Goal: Information Seeking & Learning: Learn about a topic

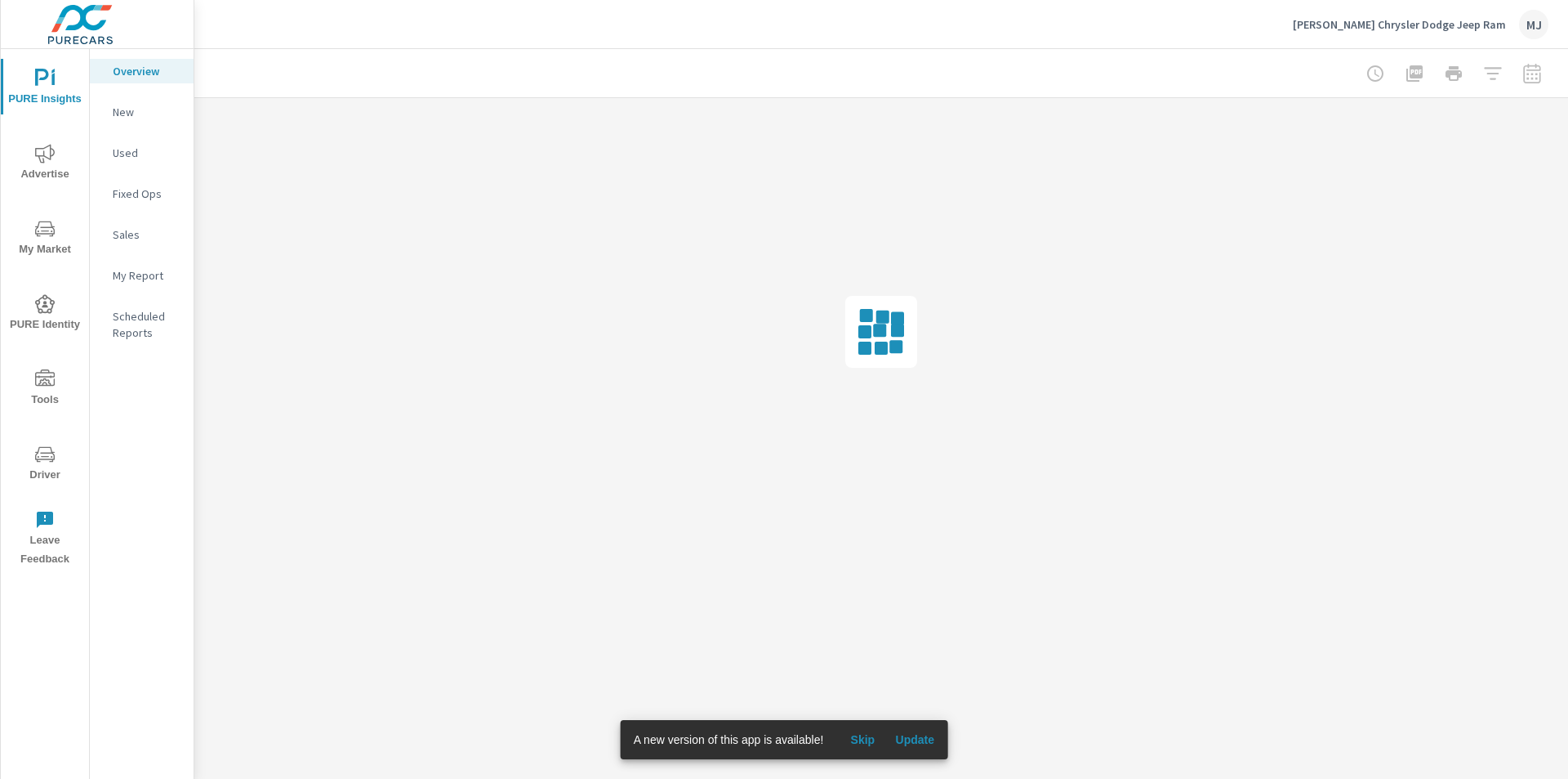
click at [36, 241] on span "My Market" at bounding box center [44, 238] width 78 height 40
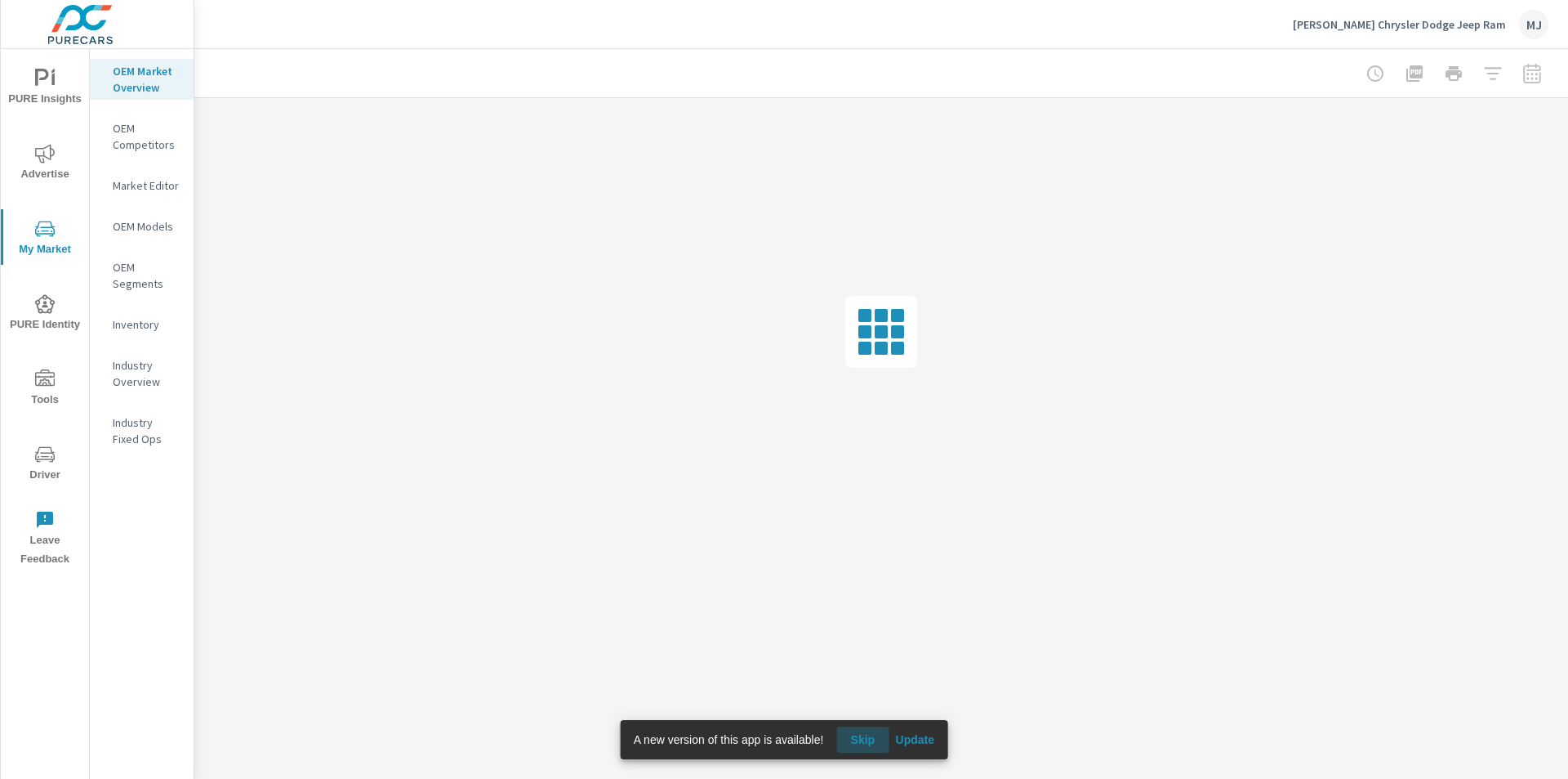
click at [867, 736] on span "Skip" at bounding box center [862, 739] width 39 height 15
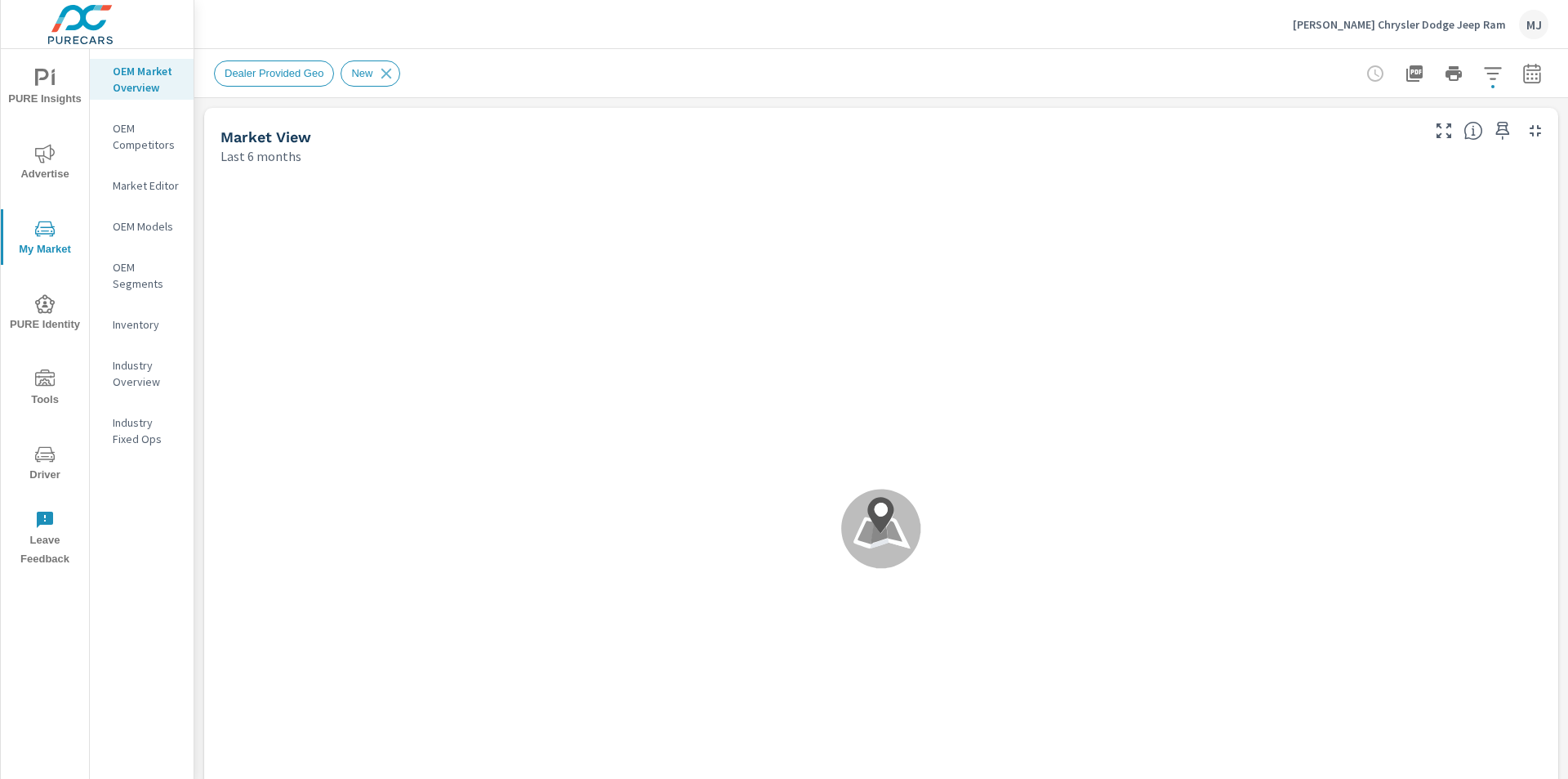
click at [885, 543] on icon at bounding box center [880, 527] width 79 height 79
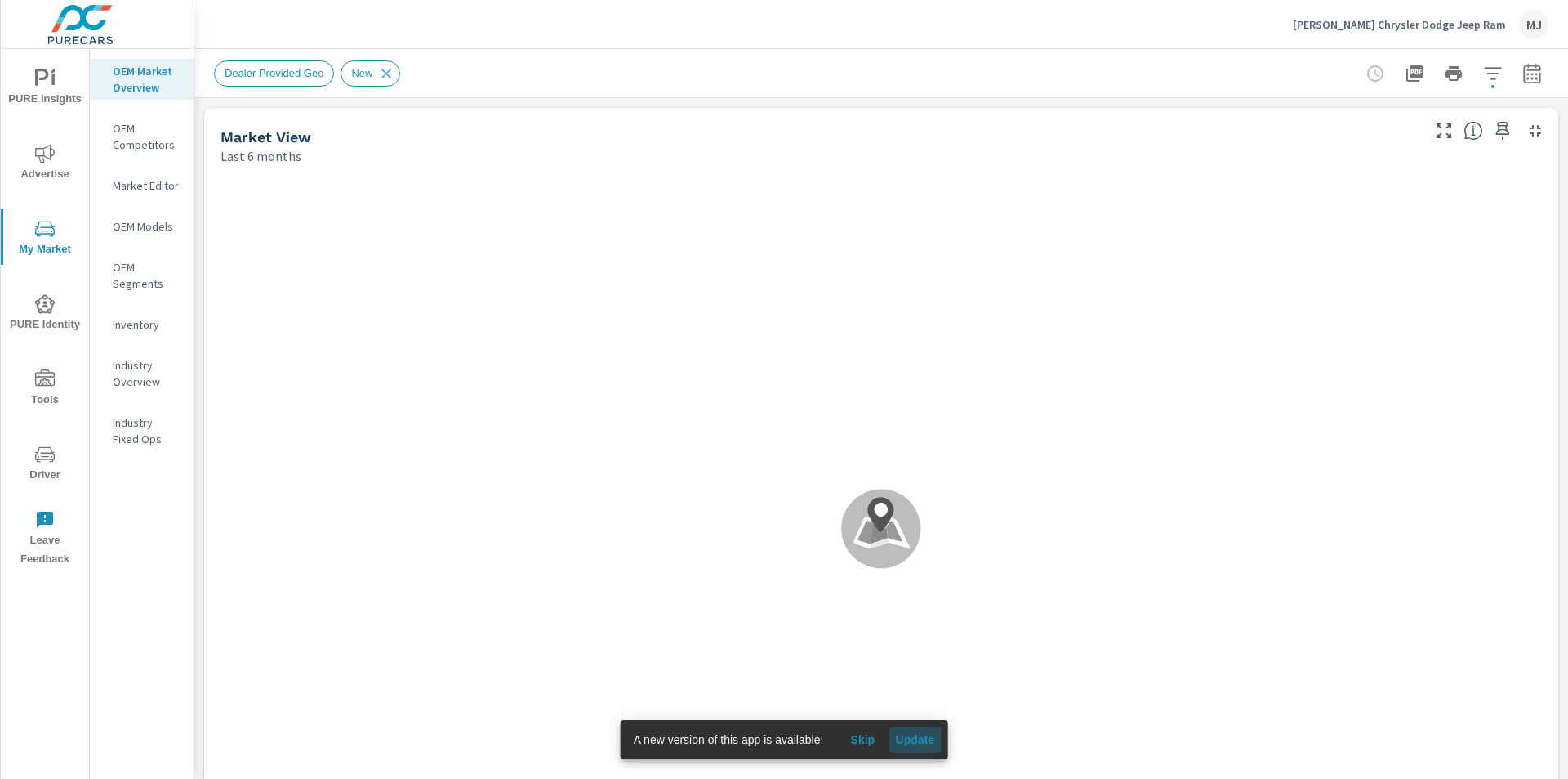
click at [904, 733] on span "Update" at bounding box center [914, 739] width 39 height 15
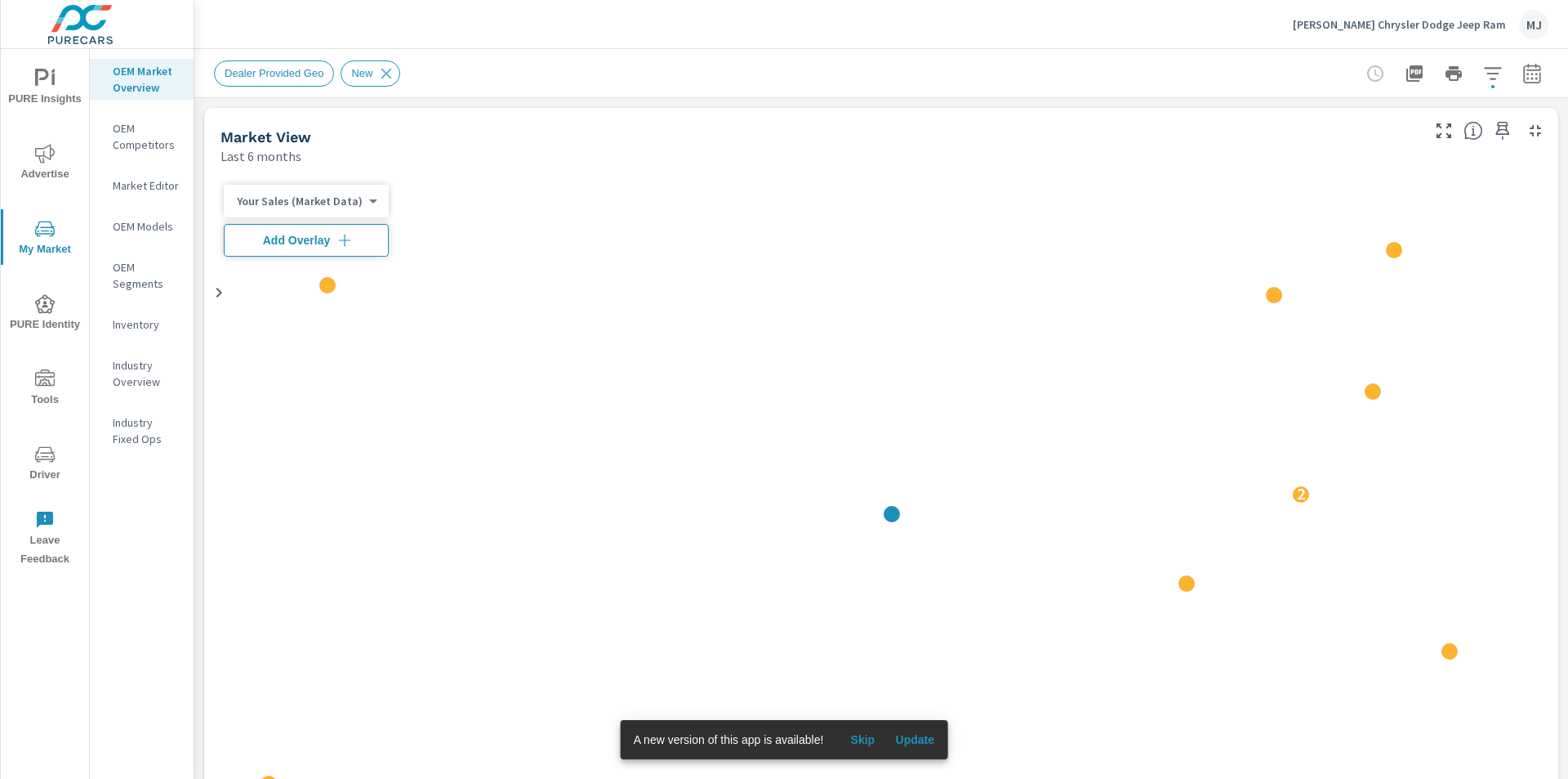
scroll to position [1, 0]
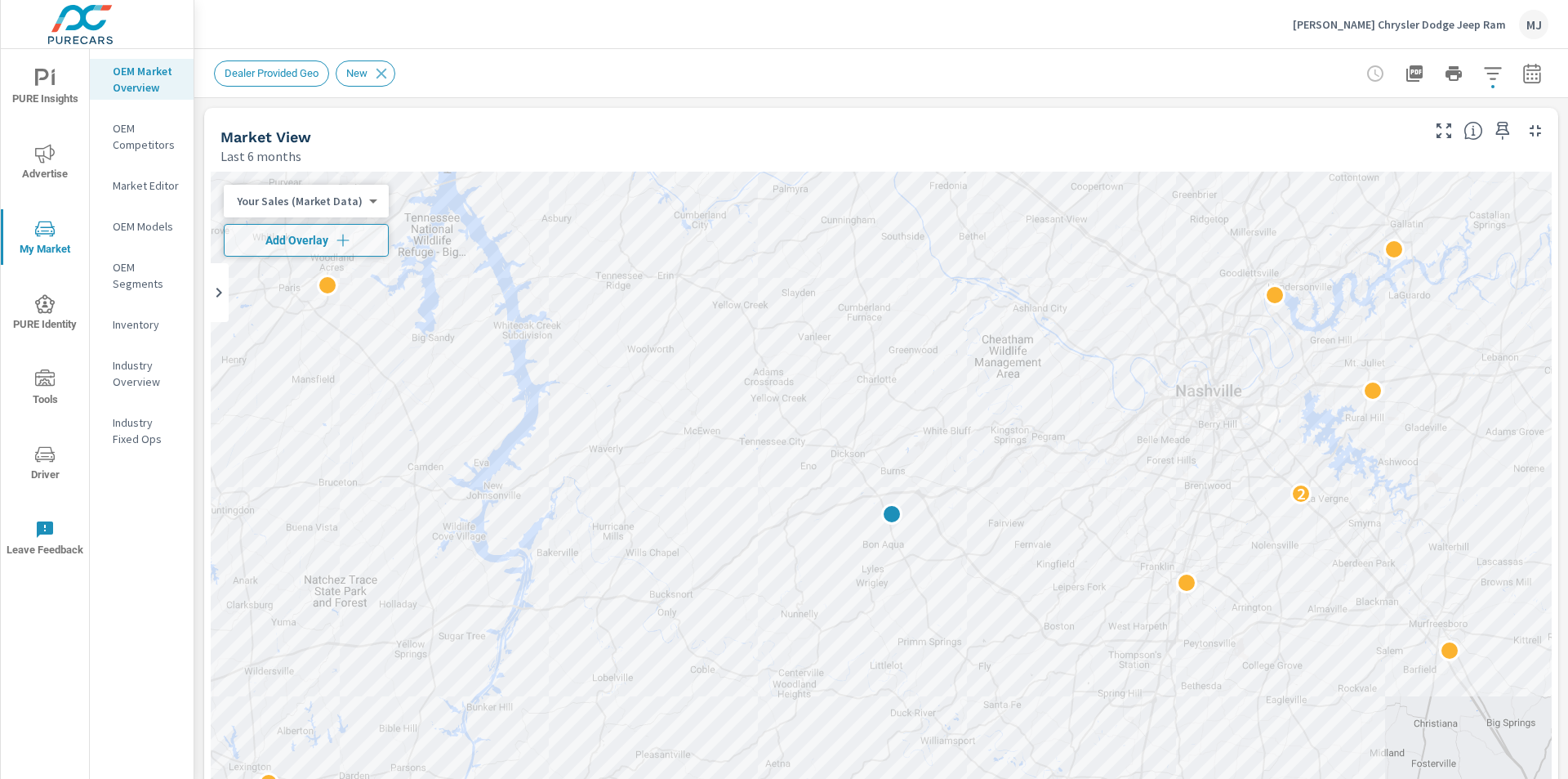
scroll to position [1, 0]
click at [133, 193] on p "Market Editor" at bounding box center [146, 185] width 68 height 16
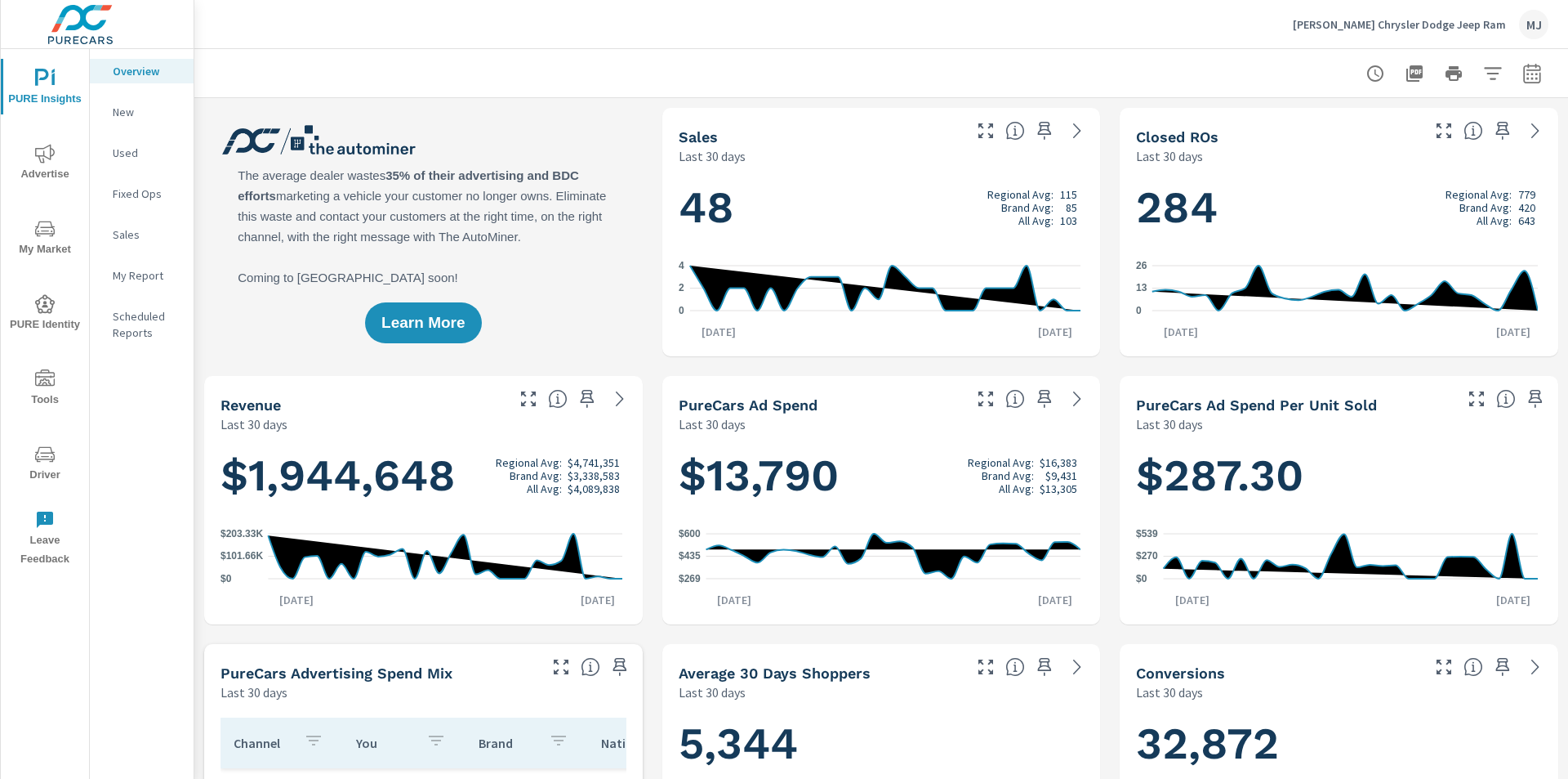
click at [474, 183] on div "Learn More" at bounding box center [423, 232] width 439 height 248
drag, startPoint x: 474, startPoint y: 183, endPoint x: 450, endPoint y: 160, distance: 33.2
click at [450, 160] on div "Learn More" at bounding box center [423, 232] width 439 height 248
click at [530, 179] on div "Learn More" at bounding box center [423, 232] width 439 height 248
drag, startPoint x: 530, startPoint y: 178, endPoint x: 525, endPoint y: 170, distance: 9.4
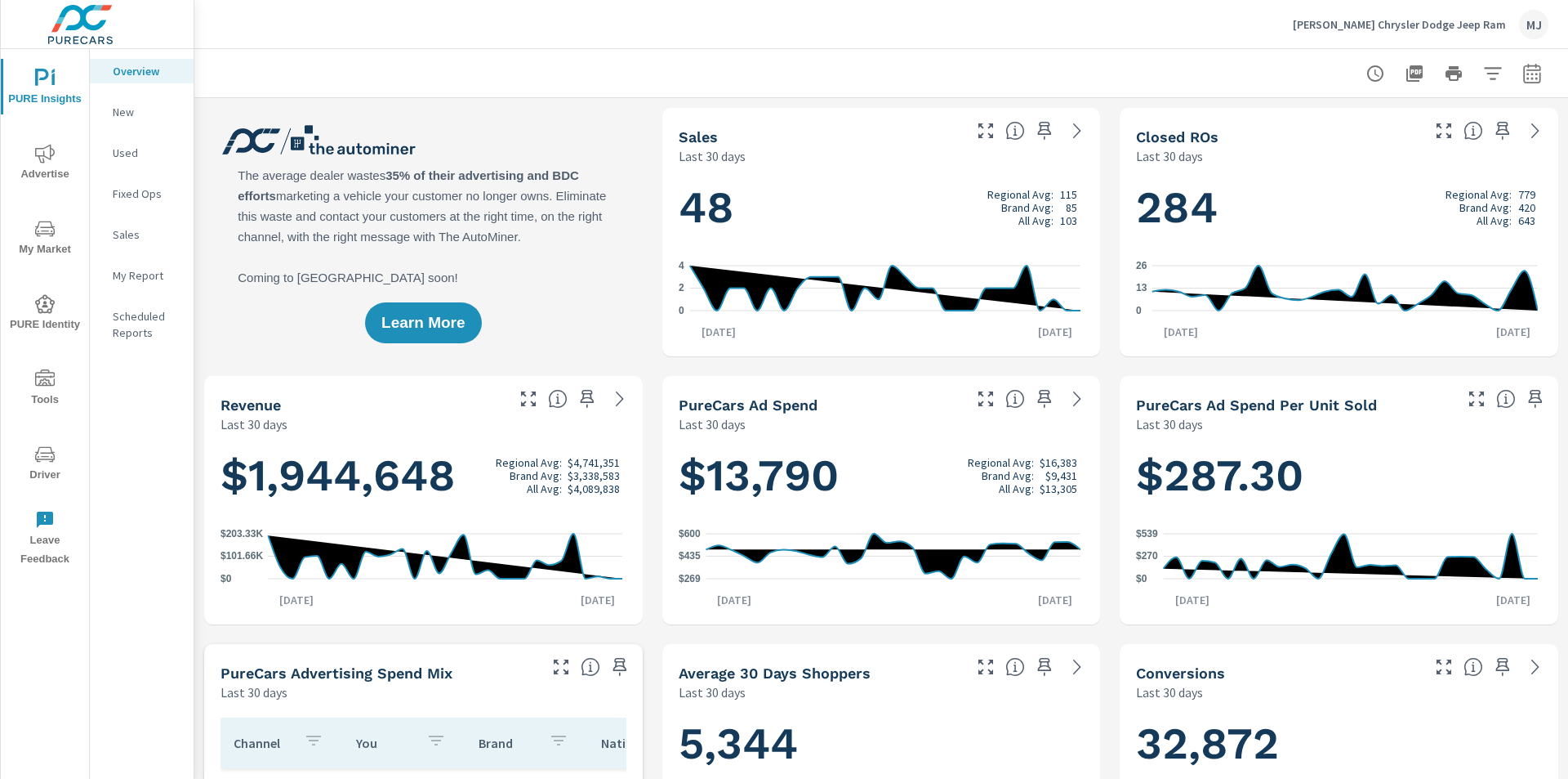
click at [525, 170] on div "Learn More" at bounding box center [423, 232] width 439 height 248
click at [519, 175] on div "Learn More" at bounding box center [423, 232] width 439 height 248
click at [521, 172] on div "Learn More" at bounding box center [423, 232] width 439 height 248
click at [518, 170] on div "Learn More" at bounding box center [423, 232] width 439 height 248
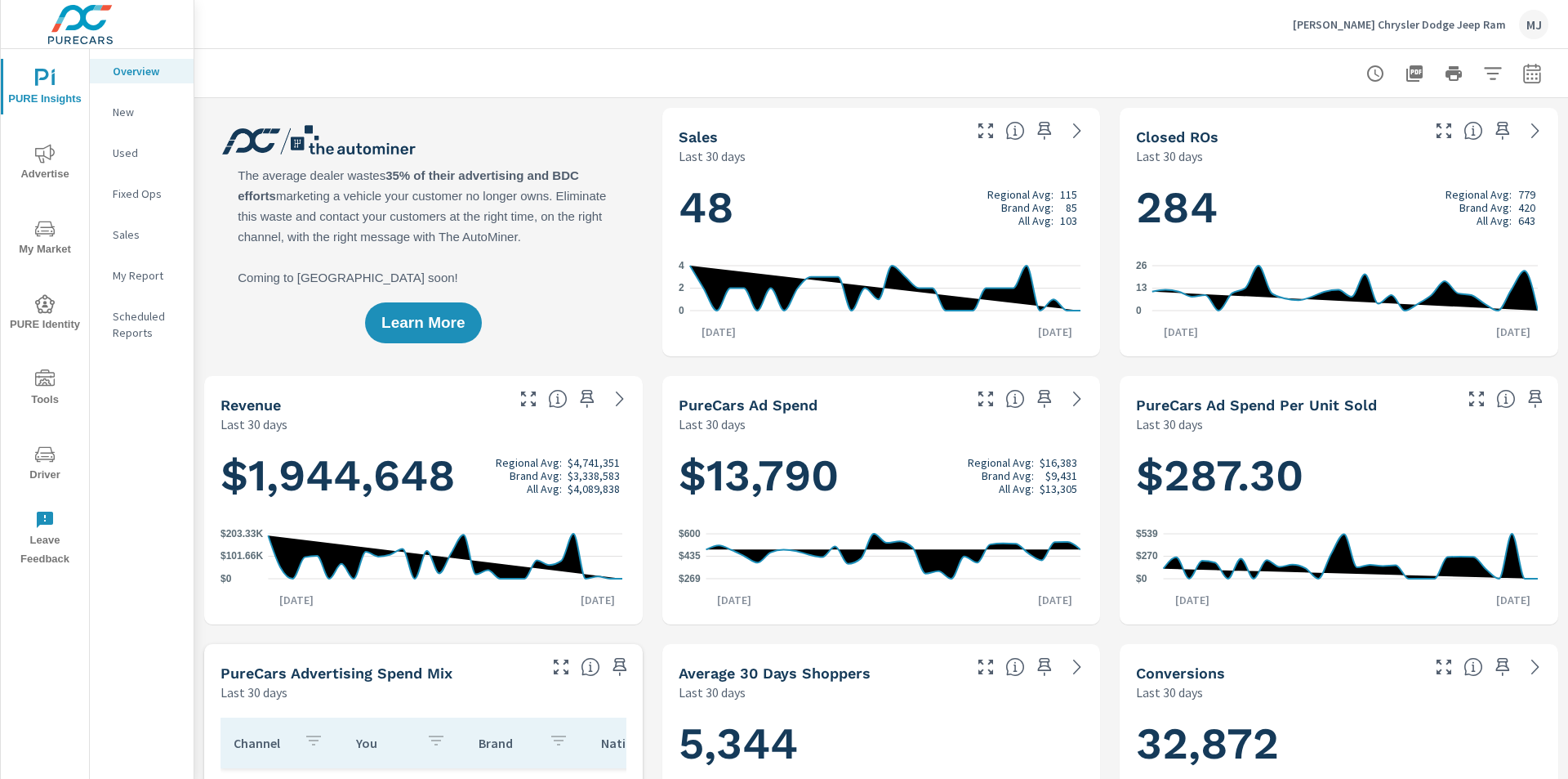
click at [518, 170] on div "Learn More" at bounding box center [423, 232] width 439 height 248
drag, startPoint x: 518, startPoint y: 170, endPoint x: 510, endPoint y: 163, distance: 10.6
click at [510, 163] on div "Learn More" at bounding box center [423, 232] width 439 height 248
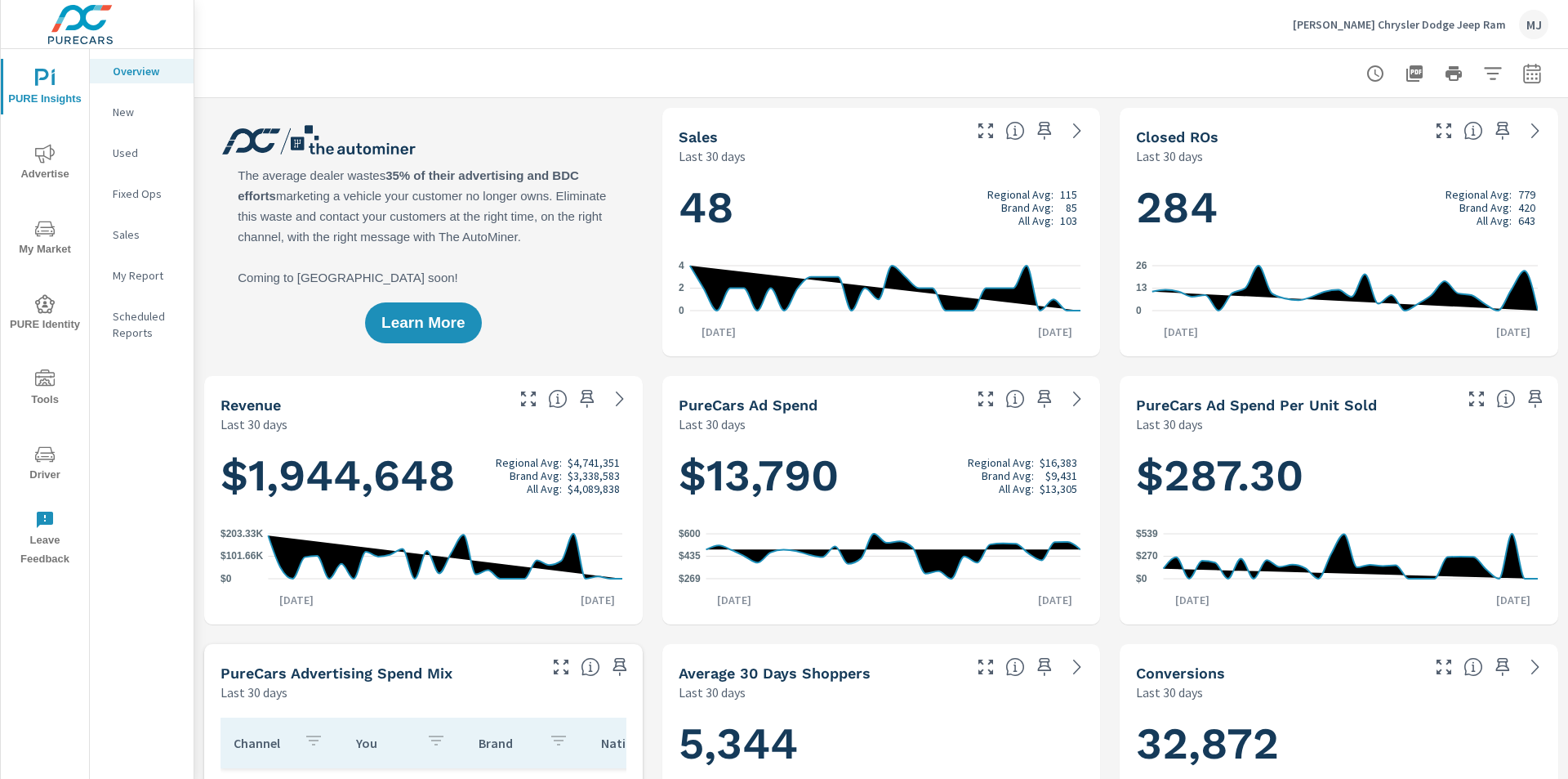
click at [522, 152] on div "Learn More" at bounding box center [423, 232] width 439 height 248
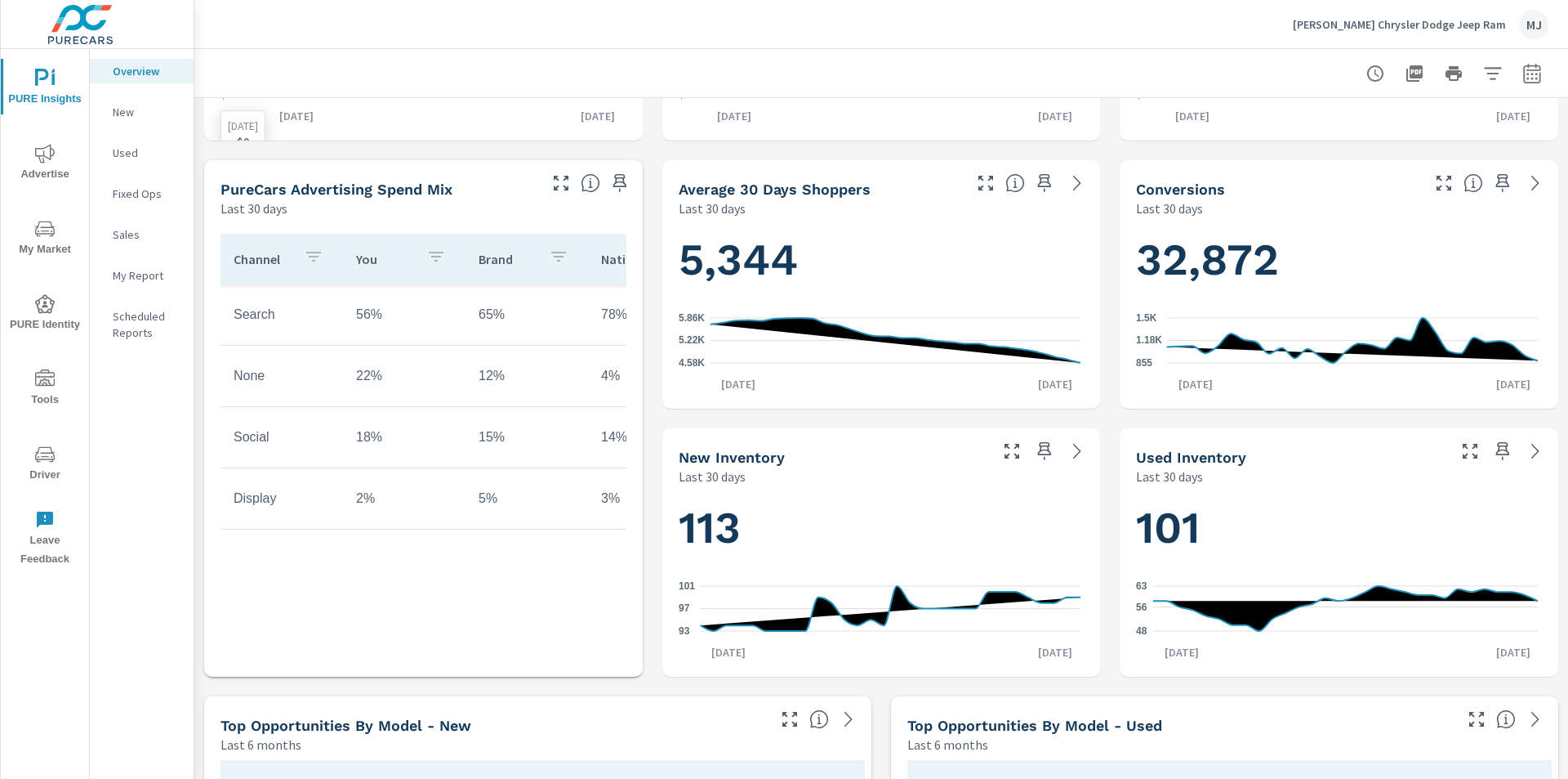
scroll to position [490, 0]
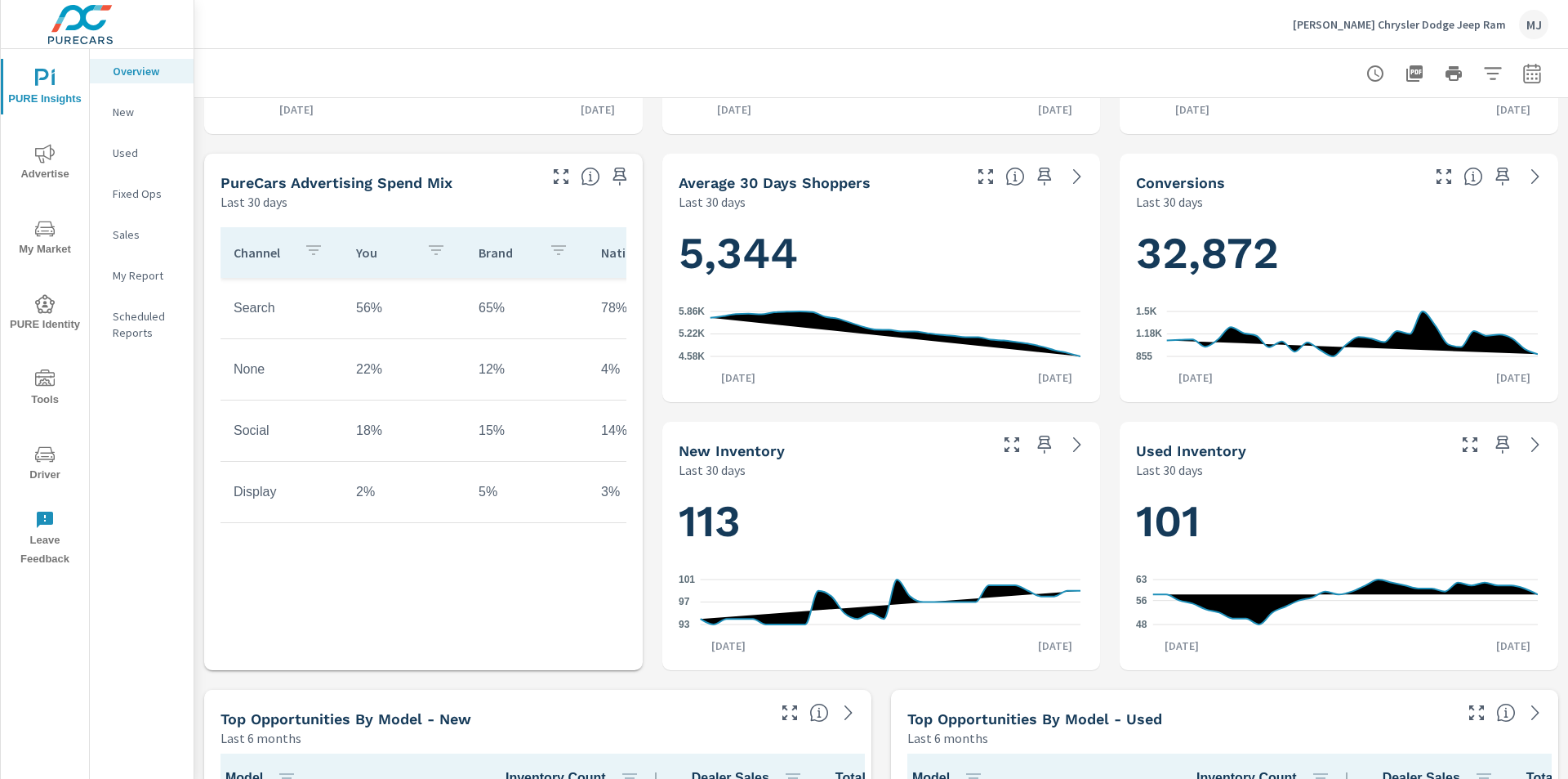
click at [439, 180] on h5 "PureCars Advertising Spend Mix" at bounding box center [337, 182] width 232 height 17
drag, startPoint x: 439, startPoint y: 180, endPoint x: 431, endPoint y: 175, distance: 9.4
click at [431, 175] on h5 "PureCars Advertising Spend Mix" at bounding box center [337, 182] width 232 height 17
click at [439, 180] on h5 "PureCars Advertising Spend Mix" at bounding box center [337, 182] width 232 height 17
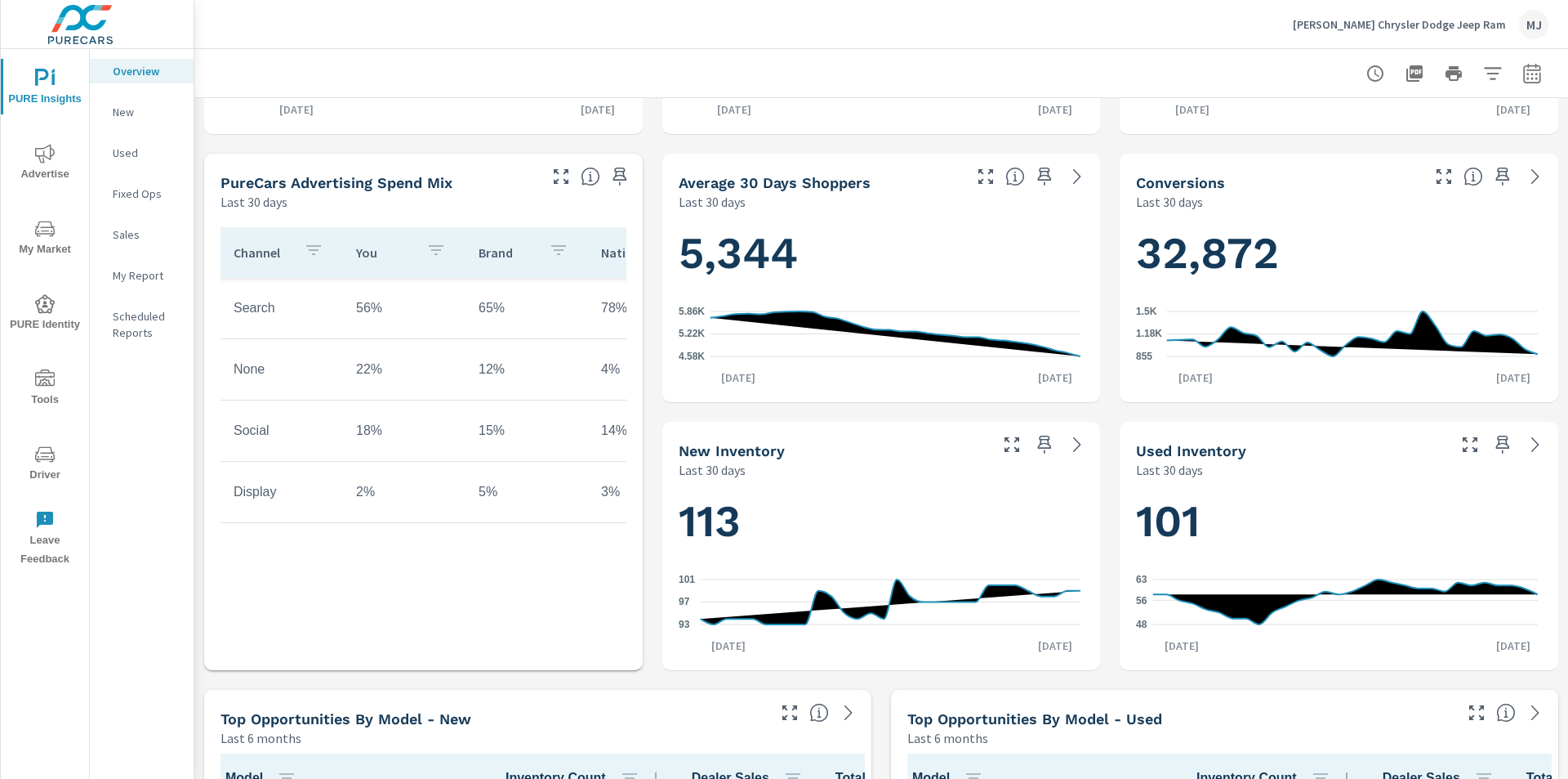
click at [439, 180] on h5 "PureCars Advertising Spend Mix" at bounding box center [337, 182] width 232 height 17
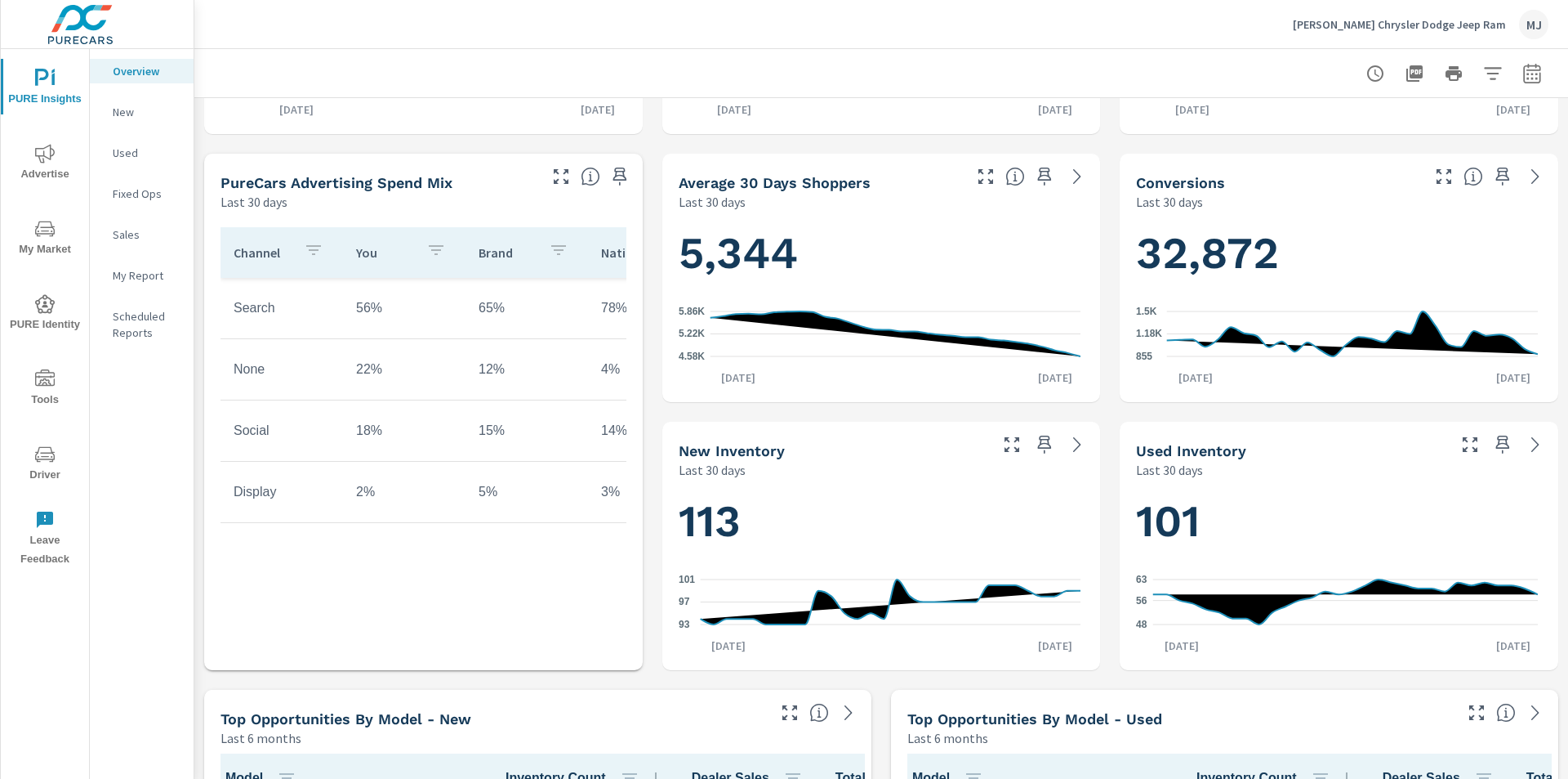
click at [439, 180] on h5 "PureCars Advertising Spend Mix" at bounding box center [337, 182] width 232 height 17
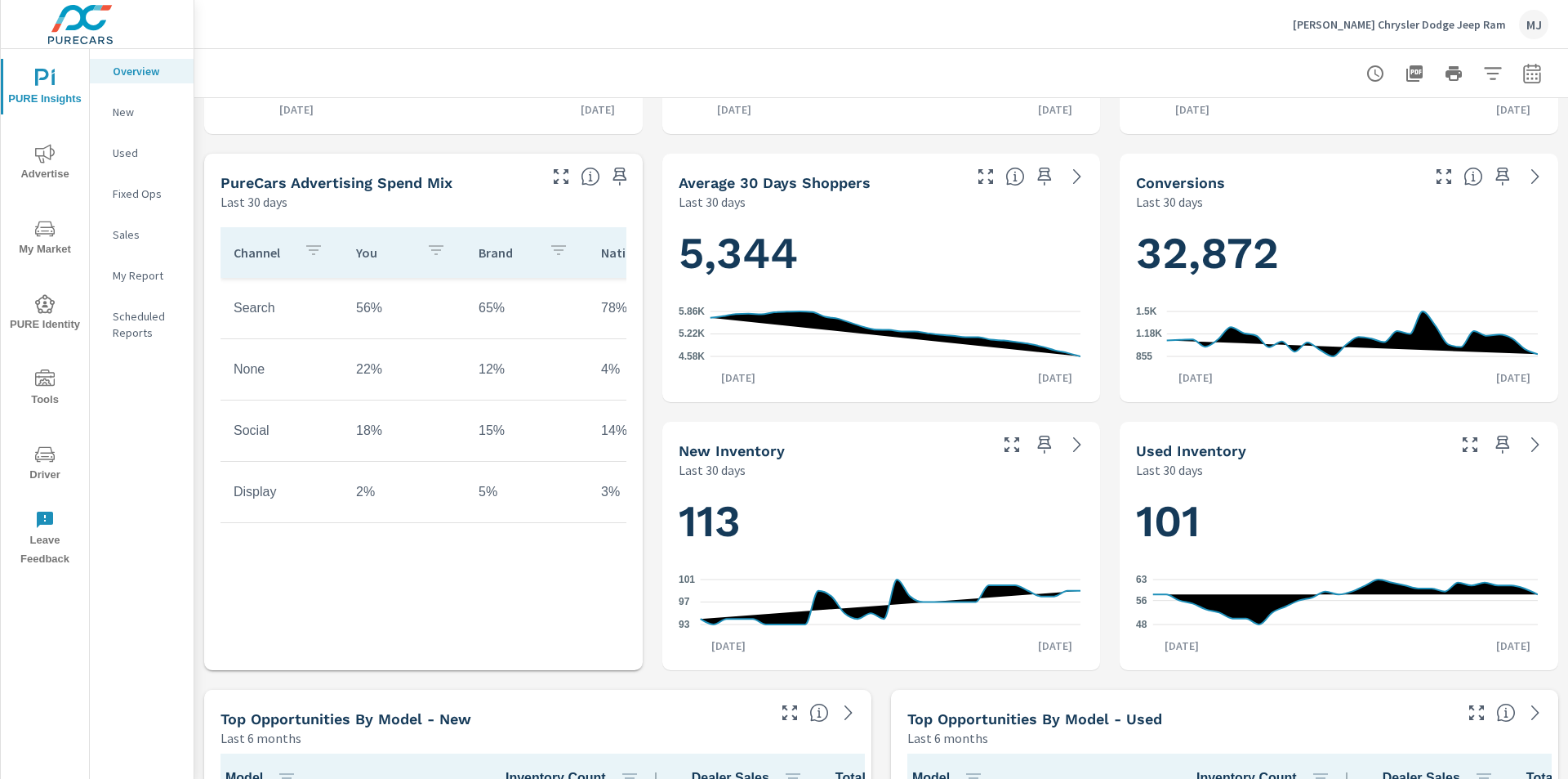
click at [435, 177] on h5 "PureCars Advertising Spend Mix" at bounding box center [337, 182] width 232 height 17
